Goal: Communication & Community: Share content

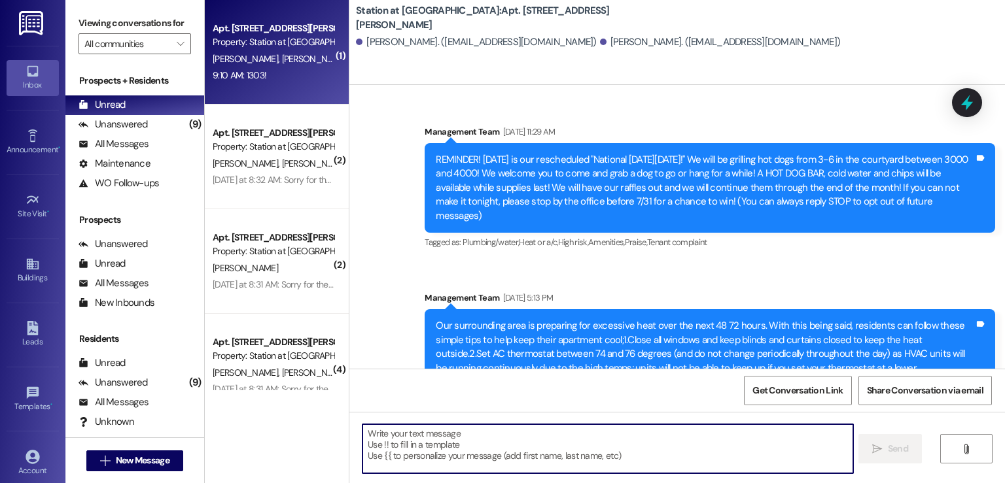
scroll to position [41576, 0]
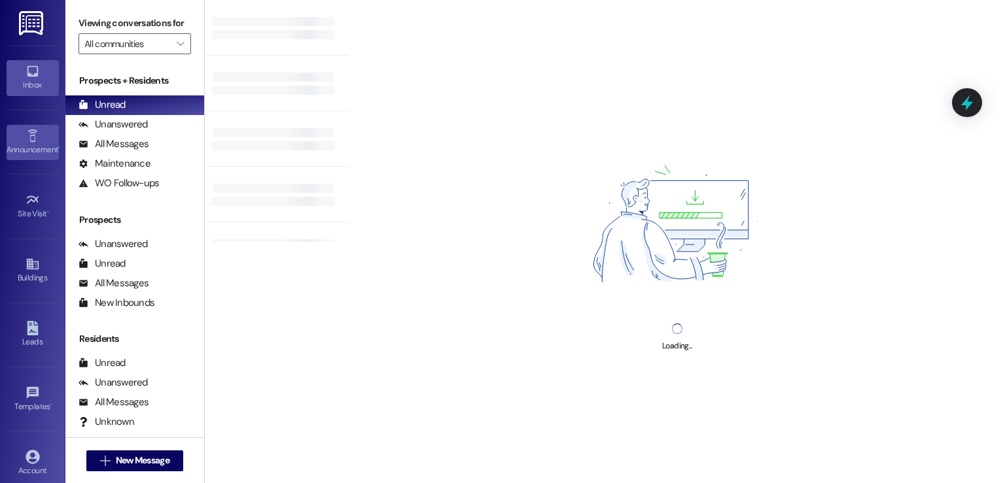
click at [41, 141] on link "Announcement •" at bounding box center [33, 142] width 52 height 35
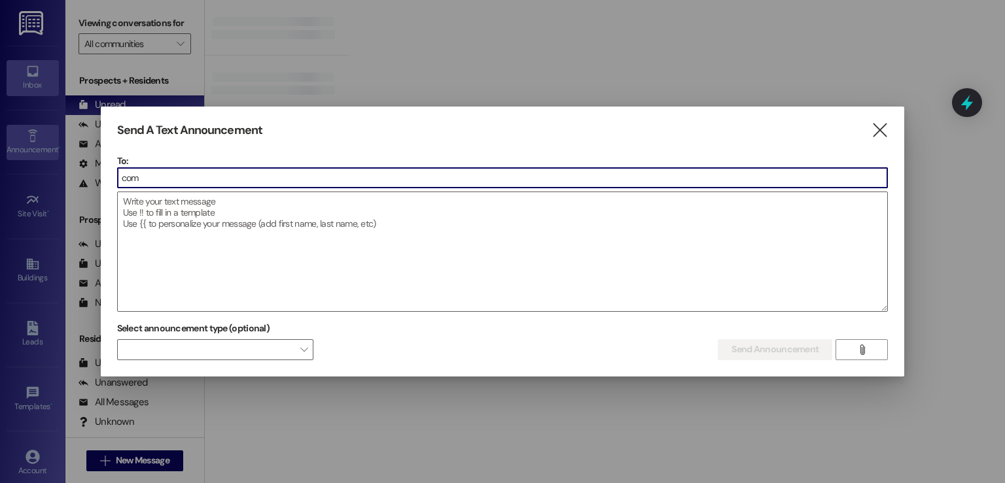
type input "comm"
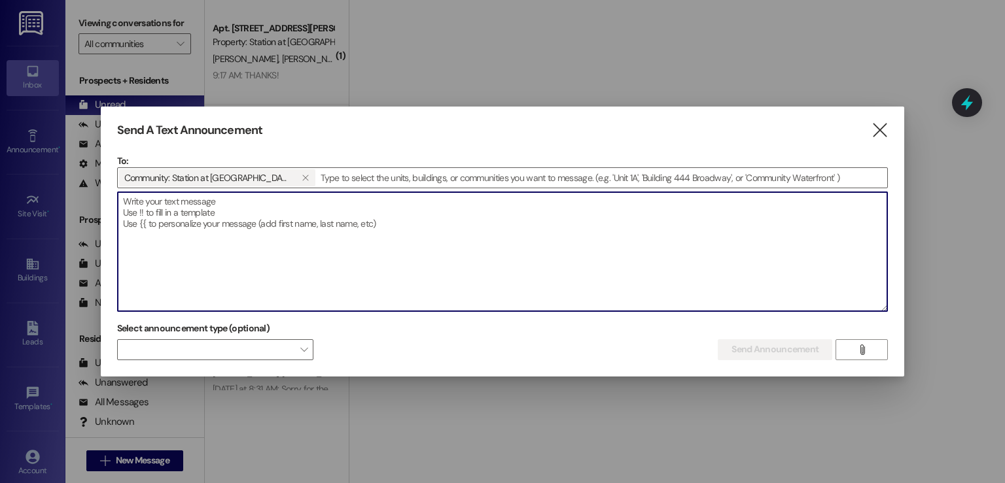
click at [124, 208] on textarea at bounding box center [503, 251] width 770 height 119
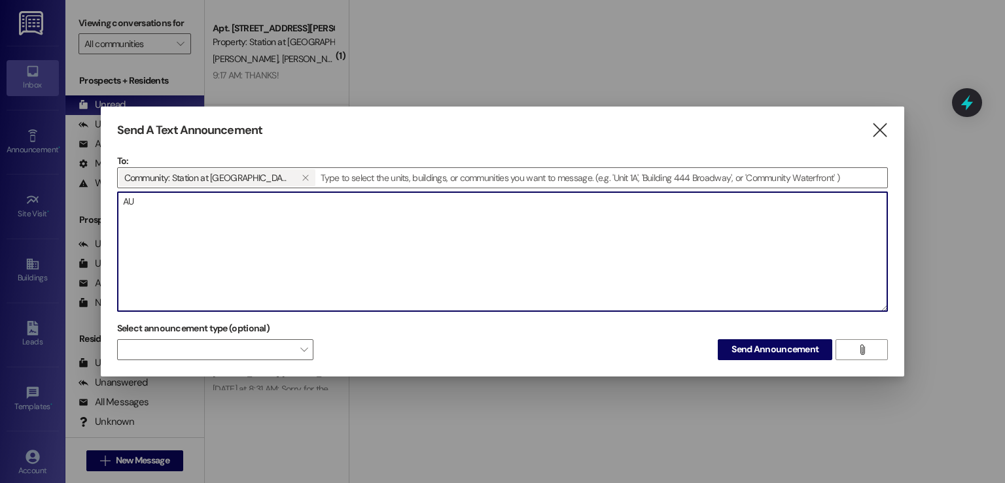
type textarea "A"
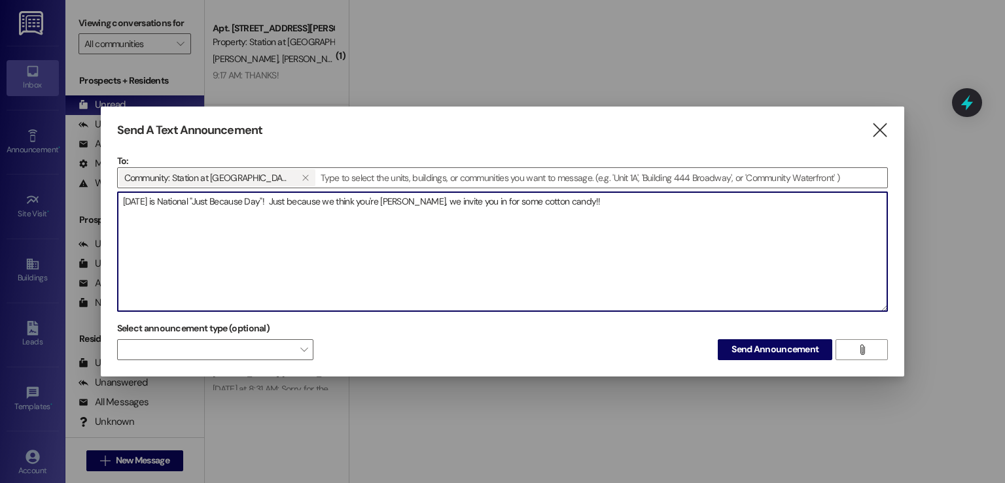
click at [665, 207] on textarea "WEDNESDAY, AUGUST 27th is National "Just Because Day"! Just because we think yo…" at bounding box center [503, 251] width 770 height 119
click at [816, 200] on textarea "WEDNESDAY, AUGUST 27th is National "Just Because Day"! Just because we think yo…" at bounding box center [503, 251] width 770 height 119
click at [880, 198] on textarea "WEDNESDAY, AUGUST 27th is National "Just Because Day"! Just because we think yo…" at bounding box center [503, 251] width 770 height 119
click at [150, 211] on textarea "WEDNESDAY, AUGUST 27th is National "Just Because Day"! Just because we think yo…" at bounding box center [503, 251] width 770 height 119
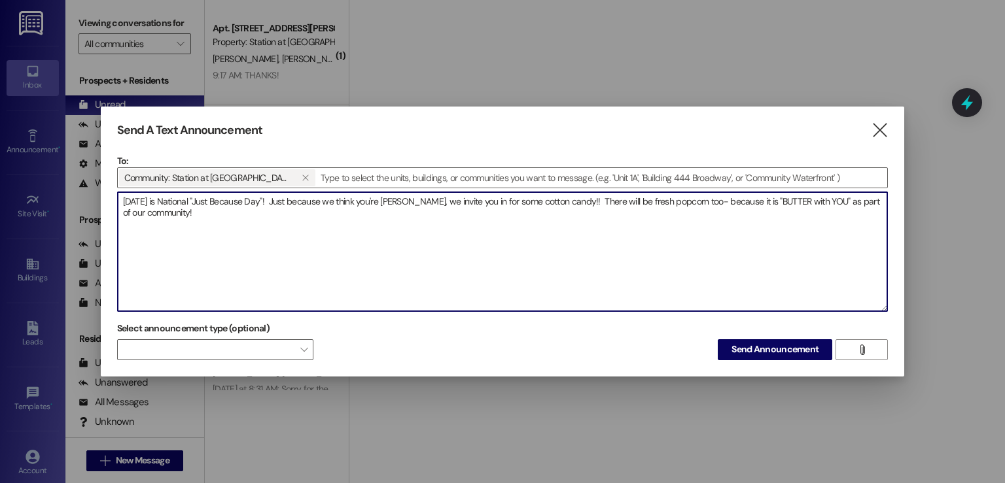
click at [145, 214] on textarea "WEDNESDAY, AUGUST 27th is National "Just Because Day"! Just because we think yo…" at bounding box center [503, 251] width 770 height 119
click at [266, 212] on textarea "WEDNESDAY, AUGUST 27th is National "Just Because Day"! Just because we think yo…" at bounding box center [503, 251] width 770 height 119
drag, startPoint x: 557, startPoint y: 202, endPoint x: 580, endPoint y: 201, distance: 22.3
click at [580, 201] on textarea "WEDNESDAY, AUGUST 27th is National "Just Because Day"! Just because we think yo…" at bounding box center [503, 251] width 770 height 119
drag, startPoint x: 133, startPoint y: 214, endPoint x: 141, endPoint y: 214, distance: 7.8
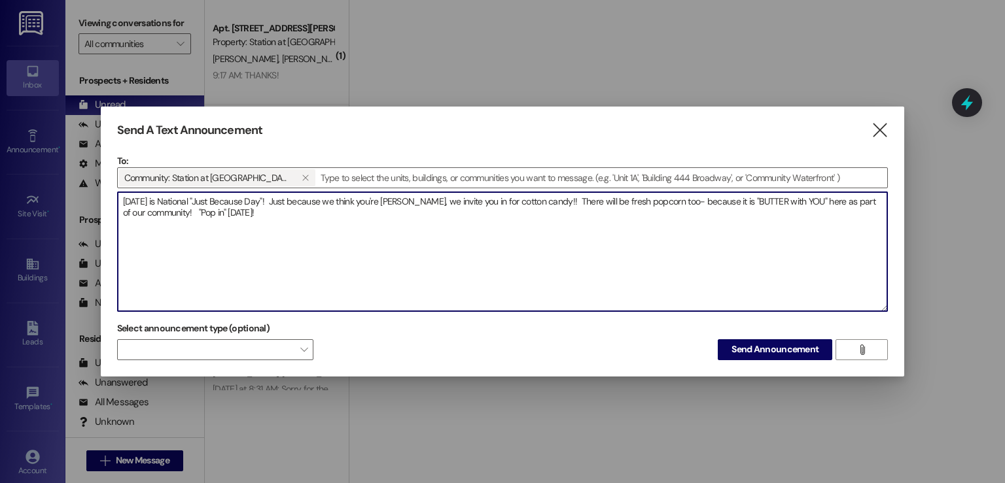
click at [141, 214] on textarea "WEDNESDAY, AUGUST 27th is National "Just Because Day"! Just because we think yo…" at bounding box center [503, 251] width 770 height 119
click at [123, 210] on textarea "WEDNESDAY, AUGUST 27th is National "Just Because Day"! Just because we think yo…" at bounding box center [503, 251] width 770 height 119
drag, startPoint x: 123, startPoint y: 210, endPoint x: 219, endPoint y: 222, distance: 97.0
click at [219, 222] on textarea "WEDNESDAY, AUGUST 27th is National "Just Because Day"! Just because we think yo…" at bounding box center [503, 251] width 770 height 119
click at [283, 217] on textarea "WEDNESDAY, AUGUST 27th is National "Just Because Day"! Just because we think yo…" at bounding box center [503, 251] width 770 height 119
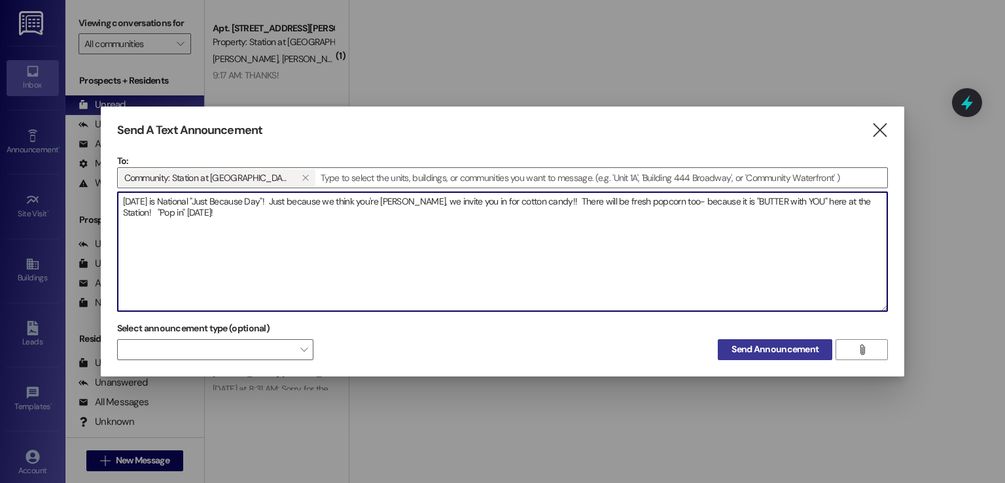
type textarea "WEDNESDAY, AUGUST 27th is National "Just Because Day"! Just because we think yo…"
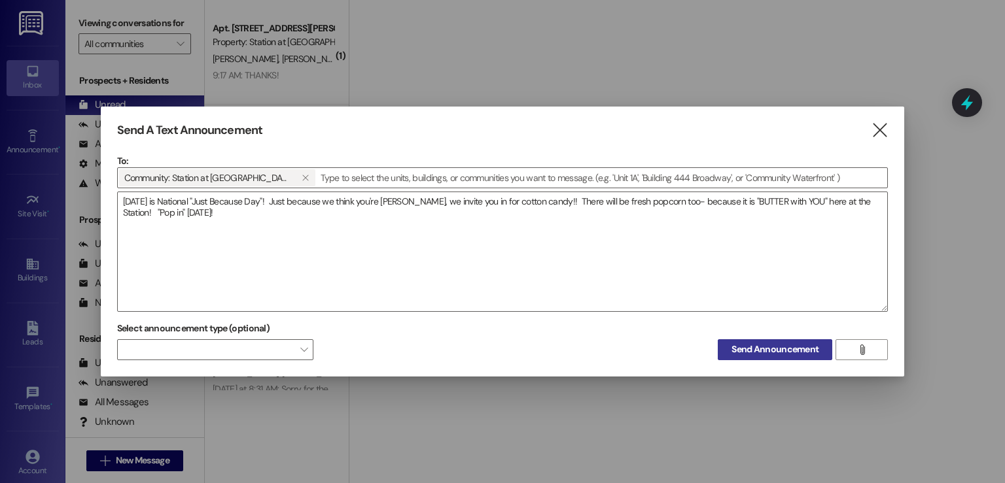
click at [746, 355] on span "Send Announcement" at bounding box center [774, 350] width 87 height 14
